Goal: Find specific page/section: Find specific page/section

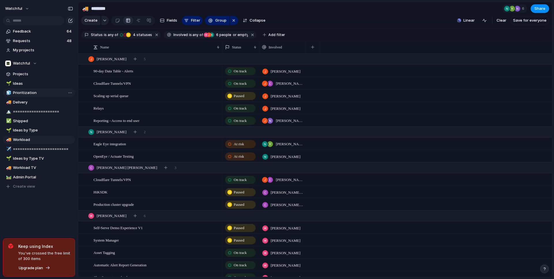
click at [35, 95] on span "Prioritization" at bounding box center [43, 93] width 60 height 6
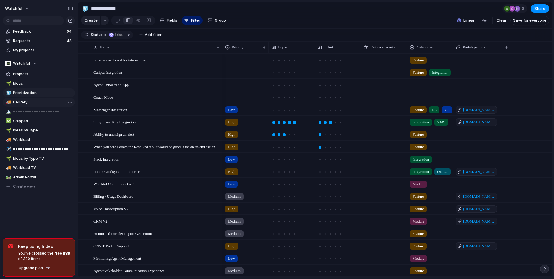
click at [31, 102] on span "Delivery" at bounding box center [43, 103] width 60 height 6
type input "********"
